Goal: Consume media (video, audio): Consume media (video, audio)

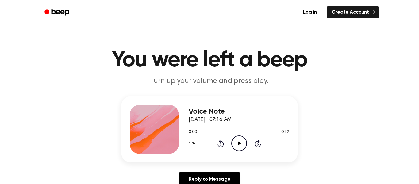
click at [242, 145] on icon "Play Audio" at bounding box center [239, 143] width 16 height 16
click at [240, 140] on icon "Play Audio" at bounding box center [239, 143] width 16 height 16
click at [243, 145] on icon "Play Audio" at bounding box center [239, 143] width 16 height 16
click at [243, 145] on icon "Pause Audio" at bounding box center [239, 143] width 16 height 16
click at [234, 146] on icon "Play Audio" at bounding box center [239, 143] width 16 height 16
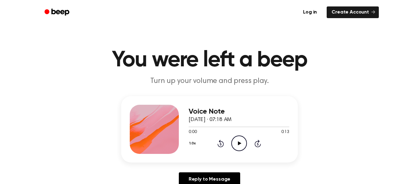
click at [242, 142] on icon "Play Audio" at bounding box center [239, 143] width 16 height 16
click at [238, 145] on icon "Play Audio" at bounding box center [239, 143] width 16 height 16
click at [238, 145] on icon "Pause Audio" at bounding box center [239, 143] width 16 height 16
click at [238, 145] on icon "Play Audio" at bounding box center [239, 143] width 16 height 16
click at [241, 142] on icon "Play Audio" at bounding box center [239, 143] width 16 height 16
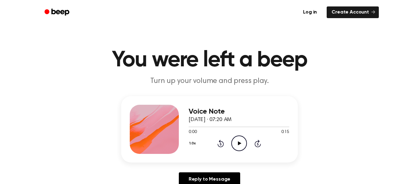
click at [239, 141] on icon "Play Audio" at bounding box center [239, 143] width 16 height 16
click at [240, 145] on icon "Play Audio" at bounding box center [239, 143] width 16 height 16
click at [245, 140] on icon "Play Audio" at bounding box center [239, 143] width 16 height 16
click at [245, 141] on icon "Play Audio" at bounding box center [239, 143] width 16 height 16
click at [234, 139] on icon "Play Audio" at bounding box center [239, 143] width 16 height 16
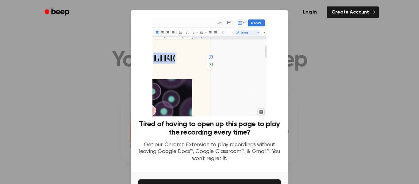
click at [136, 126] on div "Tired of having to open up this page to play the recording every time? Get our …" at bounding box center [209, 91] width 157 height 162
click at [279, 138] on div "Tired of having to open up this page to play the recording every time? Get our …" at bounding box center [209, 143] width 142 height 47
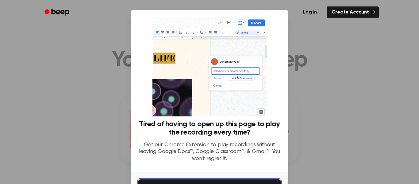
click at [188, 180] on button "Get It Now" at bounding box center [209, 185] width 142 height 13
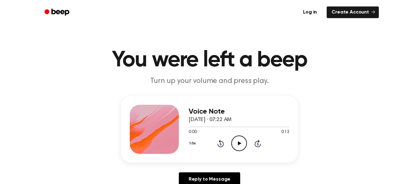
click at [239, 151] on div "Voice Note September 5, 2025 · 07:22 AM 0:00 0:13 Your browser does not support…" at bounding box center [238, 128] width 100 height 49
click at [240, 144] on icon "Play Audio" at bounding box center [239, 143] width 16 height 16
click at [236, 139] on icon "Play Audio" at bounding box center [239, 143] width 16 height 16
